Goal: Task Accomplishment & Management: Use online tool/utility

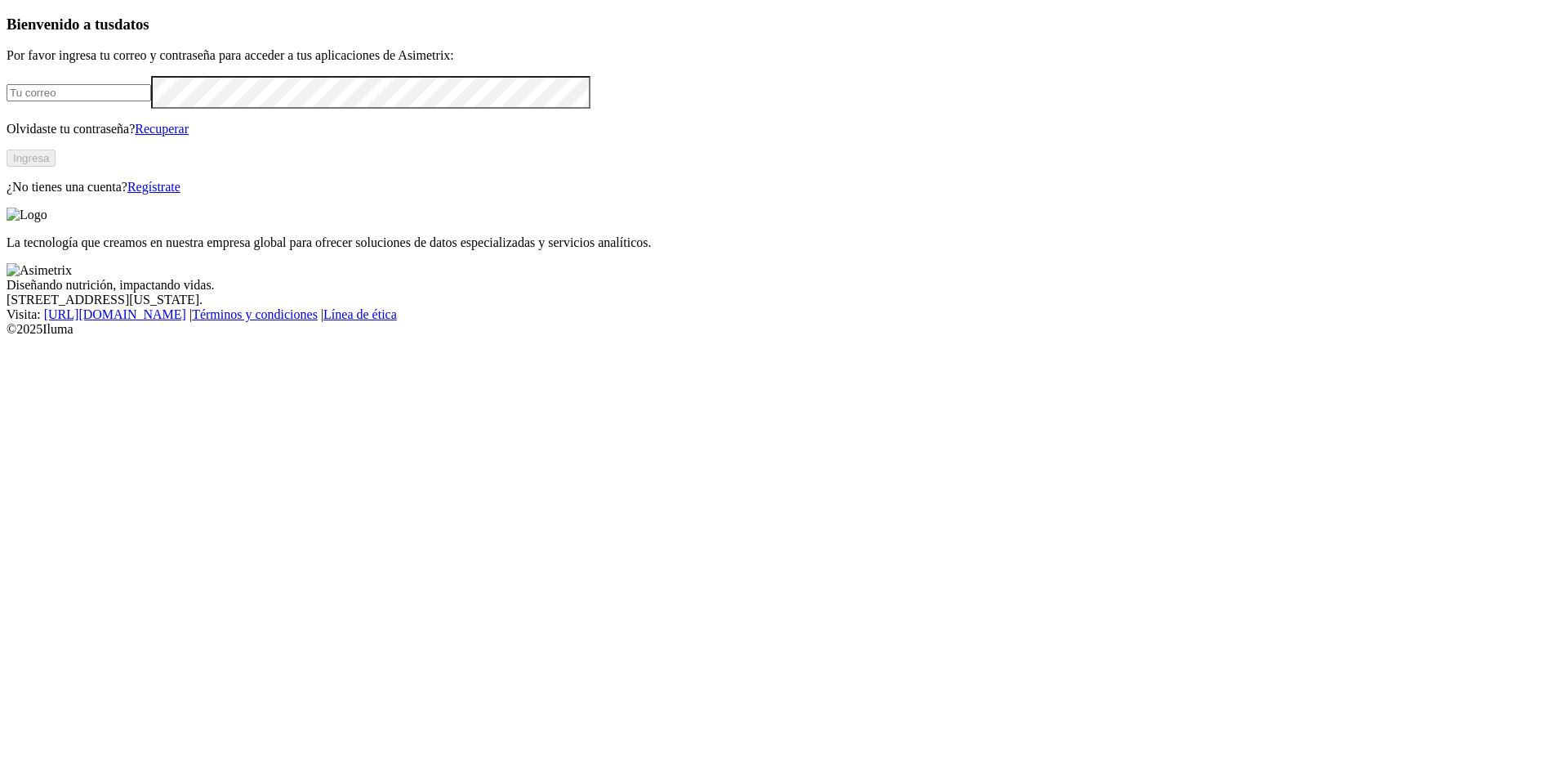
type input "[PERSON_NAME][EMAIL_ADDRESS][PERSON_NAME][DOMAIN_NAME]"
click at [55, 167] on button "Ingresa" at bounding box center [31, 159] width 49 height 18
